Goal: Task Accomplishment & Management: Manage account settings

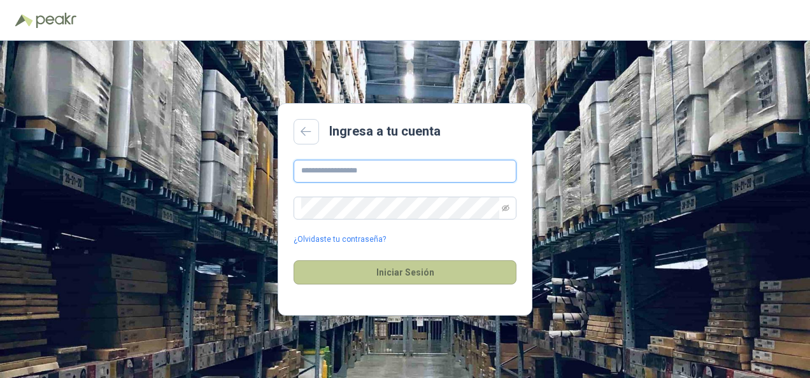
type input "**********"
click at [428, 266] on button "Iniciar Sesión" at bounding box center [404, 272] width 223 height 24
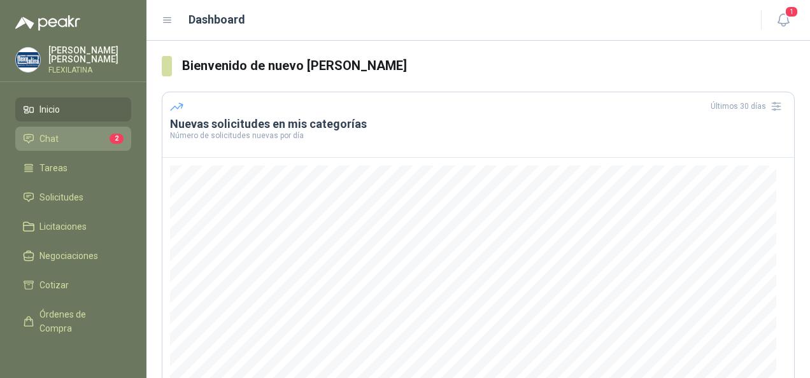
click at [52, 132] on span "Chat" at bounding box center [48, 139] width 19 height 14
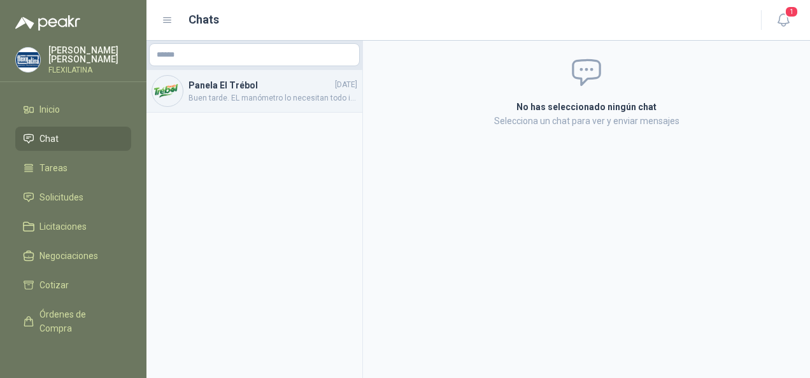
click at [262, 93] on span "Buen tarde. EL manómetro lo necesitan todo inox o inox bronce, que conexión de …" at bounding box center [272, 98] width 169 height 12
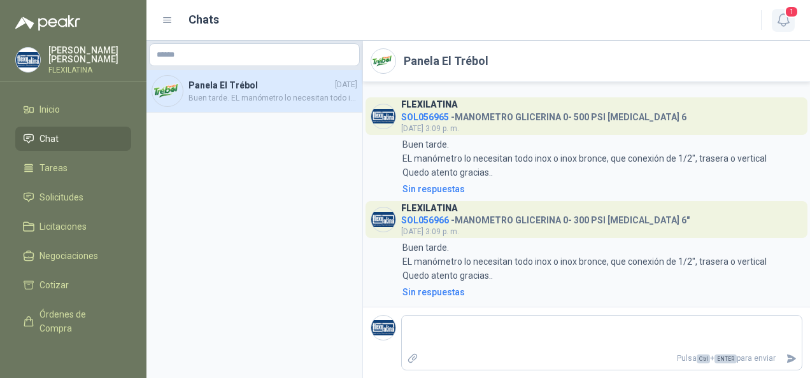
click at [780, 20] on icon "button" at bounding box center [783, 20] width 16 height 16
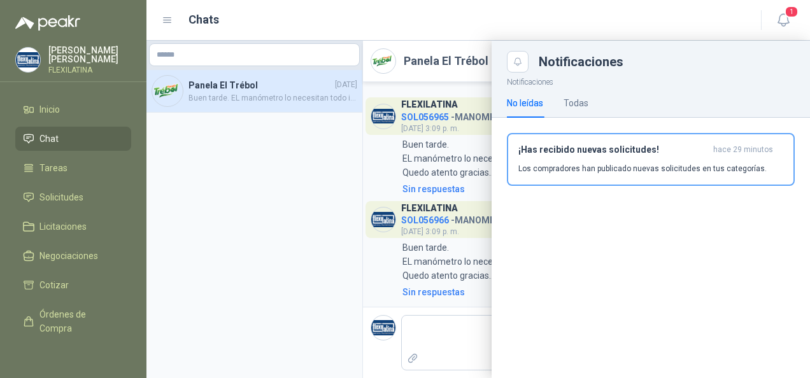
click at [675, 311] on div "Notificaciones No leídas Todas ¡Has recibido nuevas solicitudes! hace 29 minuto…" at bounding box center [650, 226] width 318 height 306
click at [31, 124] on ul "Inicio Chat Tareas Solicitudes Licitaciones Negociaciones Cotizar Órdenes de Co…" at bounding box center [73, 222] width 146 height 250
click at [45, 108] on span "Inicio" at bounding box center [49, 109] width 20 height 14
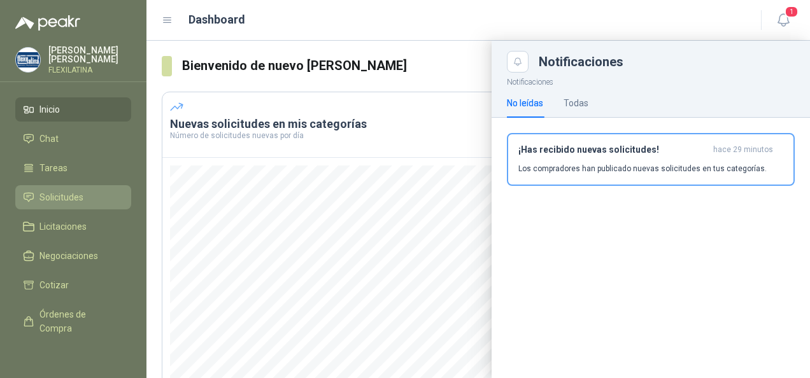
click at [55, 185] on link "Solicitudes" at bounding box center [73, 197] width 116 height 24
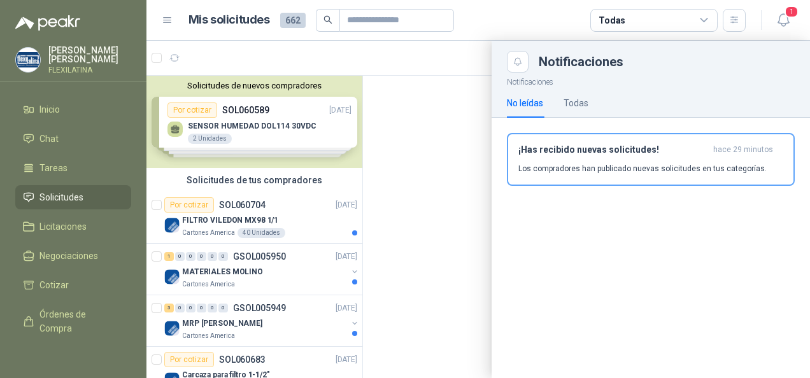
click at [253, 267] on div at bounding box center [477, 209] width 663 height 337
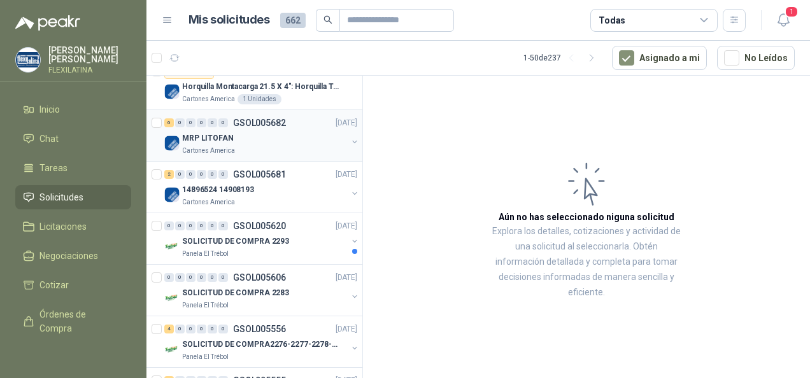
scroll to position [1082, 0]
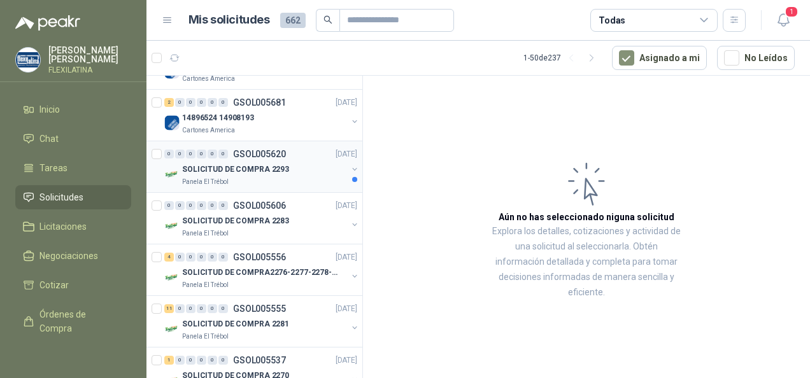
click at [271, 167] on p "SOLICITUD DE COMPRA 2293" at bounding box center [235, 170] width 107 height 12
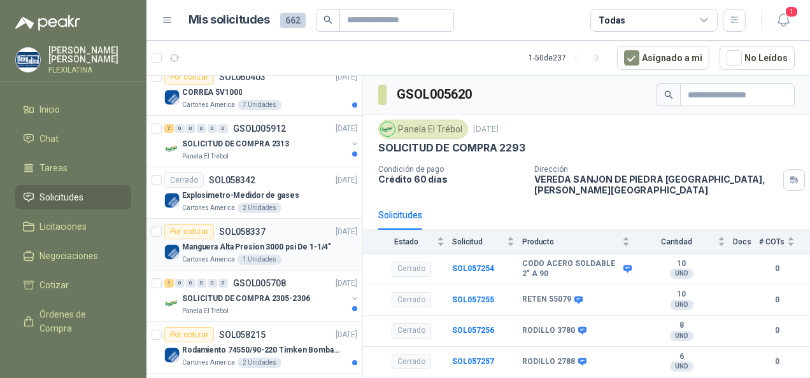
scroll to position [573, 0]
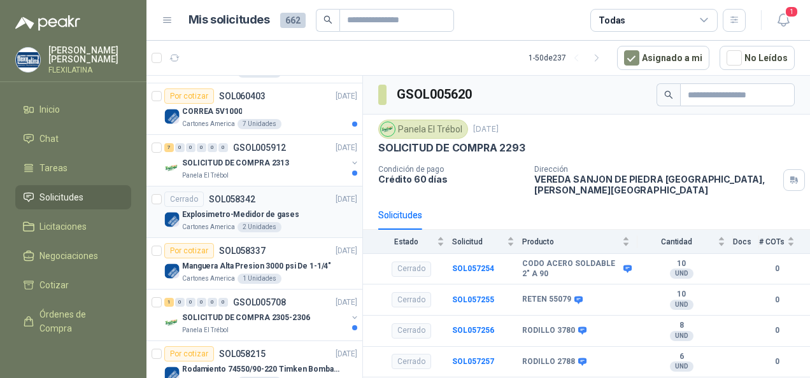
click at [213, 215] on p "Explosimetro-Medidor de gases" at bounding box center [240, 215] width 117 height 12
